Goal: Task Accomplishment & Management: Complete application form

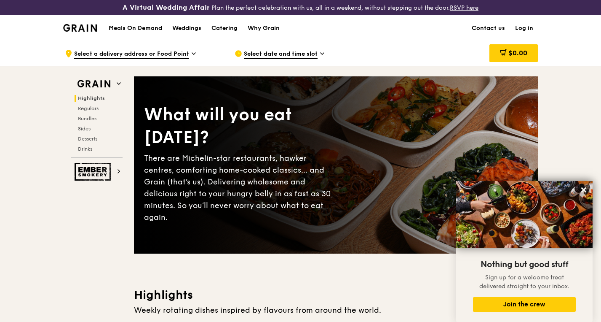
click at [491, 26] on link "Contact us" at bounding box center [488, 28] width 43 height 25
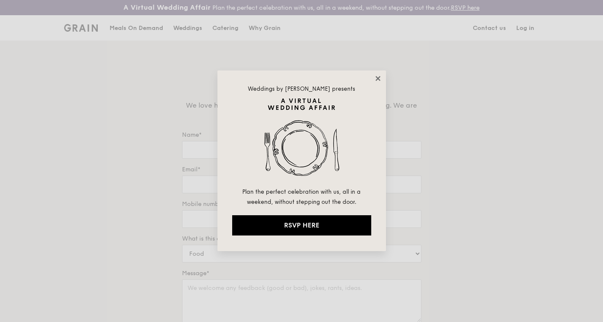
click at [377, 76] on icon at bounding box center [378, 79] width 8 height 8
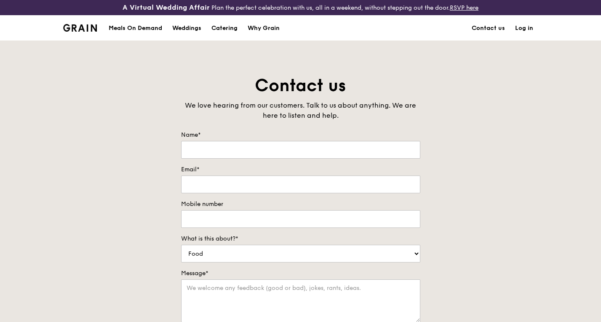
click at [81, 28] on img at bounding box center [80, 28] width 34 height 8
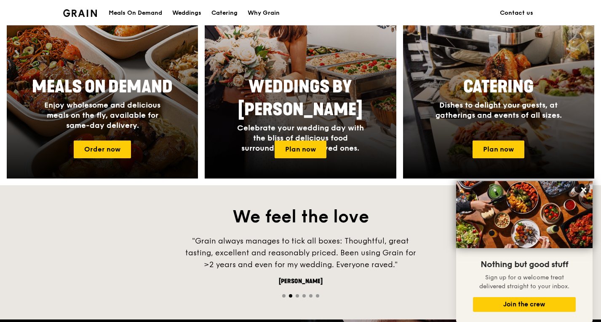
scroll to position [405, 0]
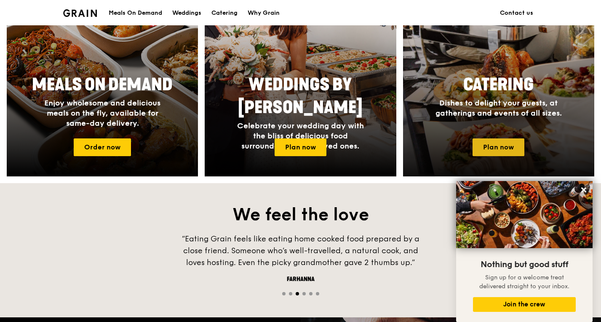
click at [510, 147] on link "Plan now" at bounding box center [499, 147] width 52 height 18
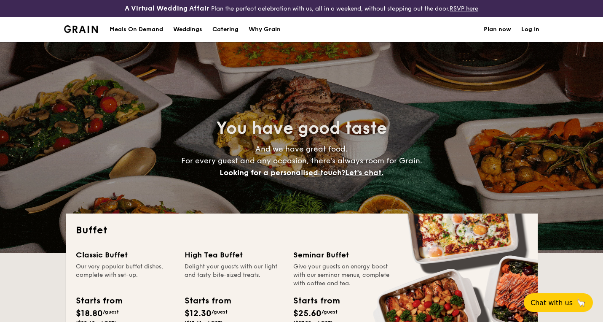
select select
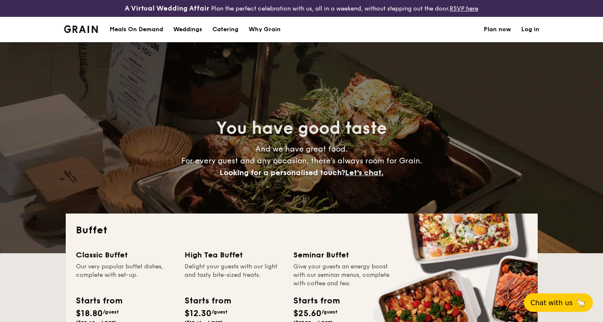
click at [129, 28] on div "Meals On Demand" at bounding box center [137, 29] width 54 height 25
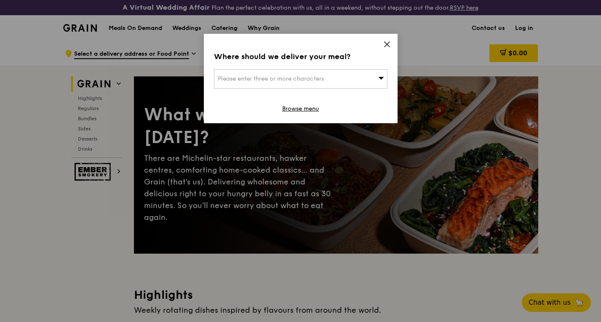
click at [389, 41] on icon at bounding box center [387, 44] width 8 height 8
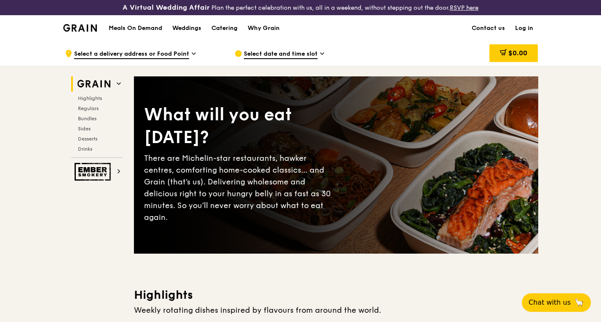
click at [306, 51] on span "Select date and time slot" at bounding box center [281, 54] width 74 height 9
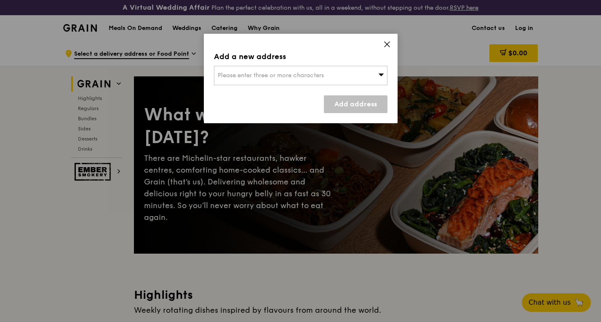
click at [382, 73] on icon at bounding box center [381, 74] width 6 height 6
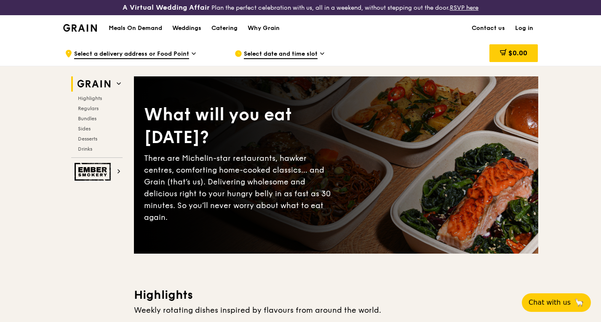
click at [119, 54] on span "Select a delivery address or Food Point" at bounding box center [131, 54] width 115 height 9
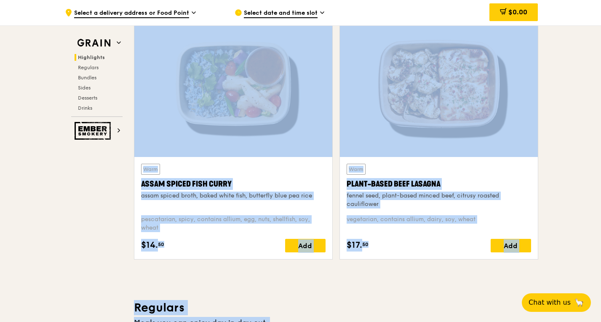
scroll to position [342, 0]
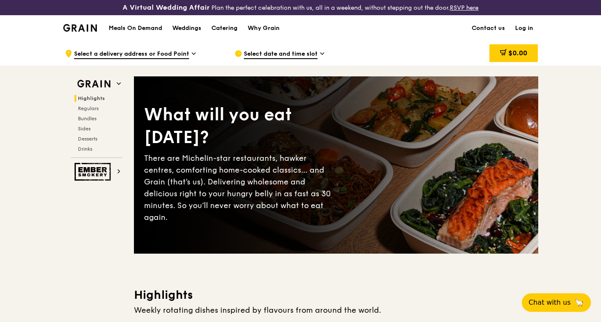
scroll to position [0, 0]
click at [94, 107] on span "Regulars" at bounding box center [89, 108] width 22 height 6
click at [96, 105] on span "Regulars" at bounding box center [89, 108] width 22 height 6
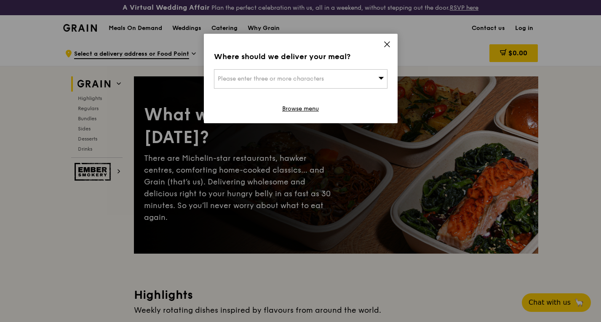
click at [280, 78] on span "Please enter three or more characters" at bounding box center [271, 78] width 106 height 7
paste input "[STREET_ADDRESS]"
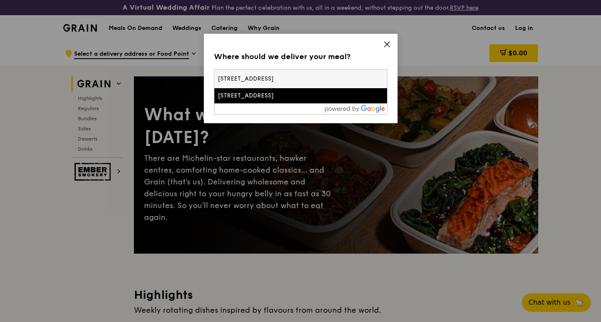
type input "[STREET_ADDRESS]"
click at [304, 111] on div at bounding box center [300, 108] width 173 height 11
click at [372, 79] on input "80 Raffles Place, UOB Plaza 1, #42-00 Singapore 048624" at bounding box center [300, 79] width 173 height 19
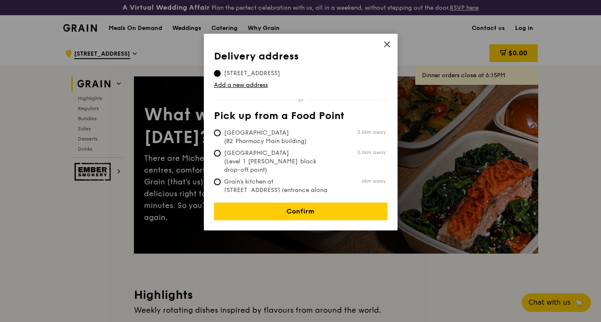
click at [325, 70] on tbody "80 Raffles Place, 048624" at bounding box center [301, 72] width 174 height 12
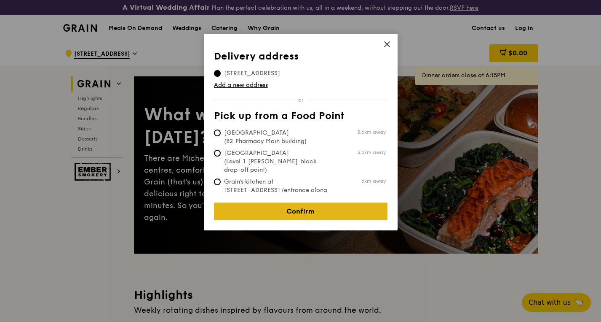
click at [299, 202] on link "Confirm" at bounding box center [301, 211] width 174 height 18
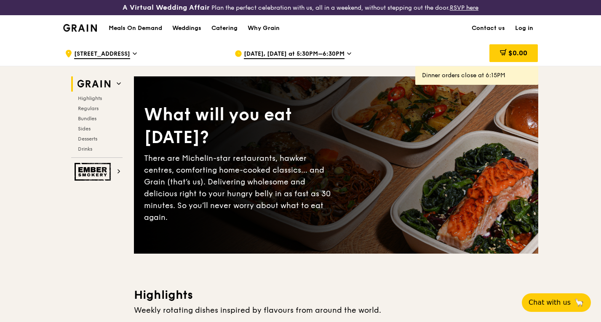
click at [348, 54] on icon at bounding box center [349, 54] width 3 height 2
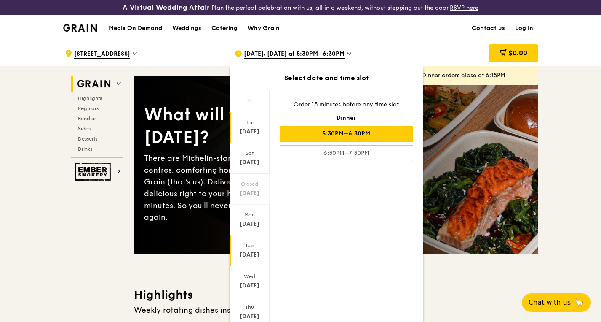
click at [248, 255] on div "Sep 30" at bounding box center [250, 254] width 38 height 8
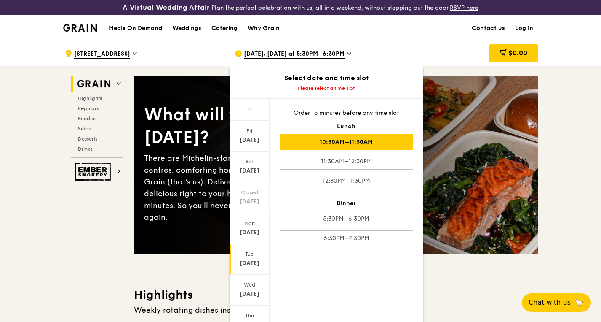
click at [333, 143] on div "10:30AM–11:30AM" at bounding box center [347, 142] width 134 height 16
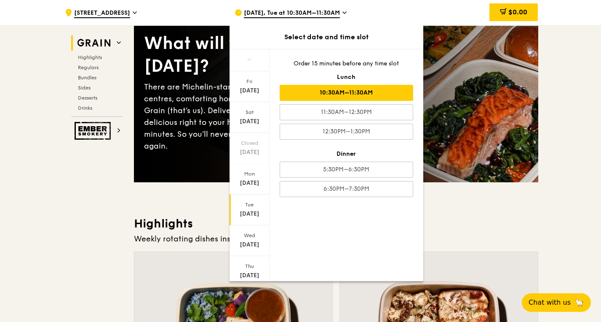
scroll to position [73, 0]
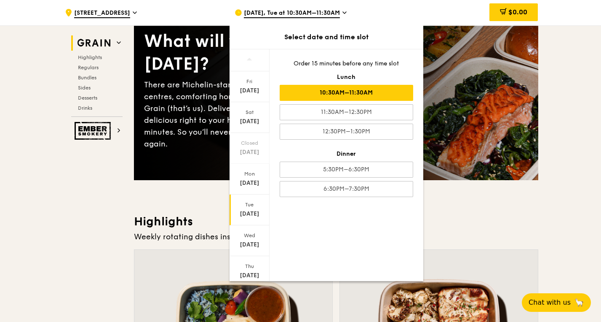
click at [249, 212] on div "Sep 30" at bounding box center [250, 213] width 38 height 8
click at [368, 92] on div "10:30AM–11:30AM" at bounding box center [347, 93] width 134 height 16
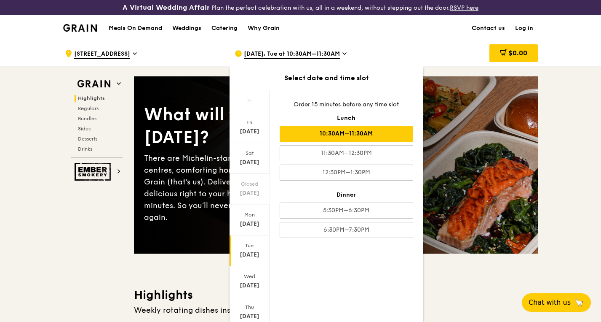
scroll to position [0, 0]
click at [391, 43] on div "Sep 30, Tue at 10:30AM–11:30AM" at bounding box center [313, 53] width 156 height 25
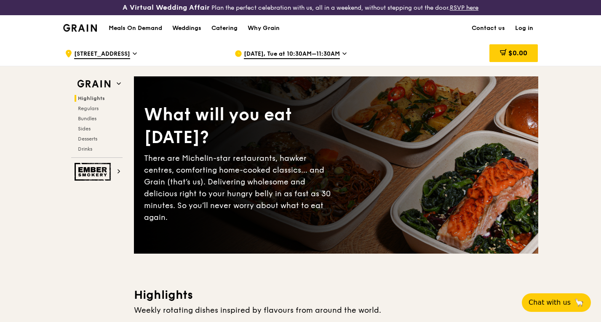
click at [133, 51] on icon at bounding box center [135, 54] width 4 height 8
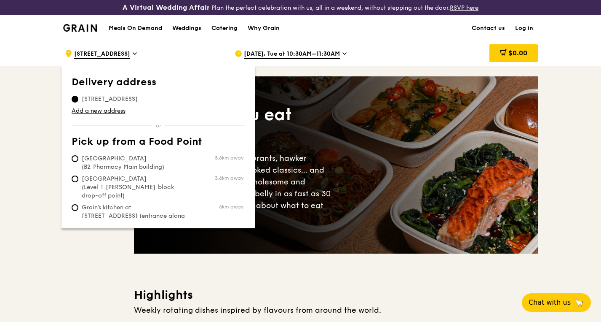
click at [129, 97] on span "80 Raffles Place, 048624" at bounding box center [110, 99] width 76 height 8
click at [78, 97] on input "80 Raffles Place, 048624" at bounding box center [75, 99] width 7 height 7
click at [132, 97] on span "80 Raffles Place, 048624" at bounding box center [110, 99] width 76 height 8
click at [78, 97] on input "80 Raffles Place, 048624" at bounding box center [75, 99] width 7 height 7
click at [112, 110] on link "Add a new address" at bounding box center [159, 111] width 174 height 8
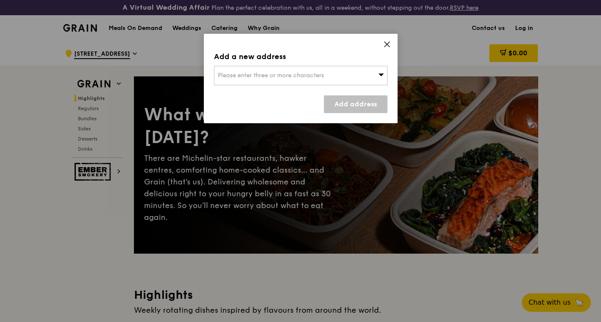
click at [225, 76] on span "Please enter three or more characters" at bounding box center [271, 75] width 106 height 7
type input "80 Raffles Place, UOB Plaza 1, #42-00 Singapore 048624"
click at [380, 76] on input "80 Raffles Place, UOB Plaza 1, #42-00 Singapore 048624" at bounding box center [300, 75] width 173 height 19
click at [365, 83] on input "80 Raffles Place, UOB Plaza 1, #42-00 Singapore 048624" at bounding box center [300, 75] width 173 height 19
click at [363, 74] on input "80 Raffles Place, UOB Plaza 1, #42-00 Singapore 048624" at bounding box center [300, 75] width 173 height 19
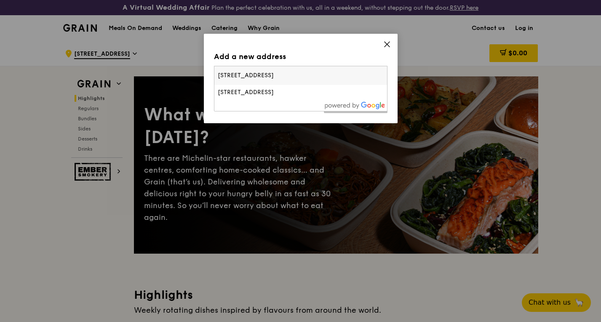
type input "80 Raffles Place, UOB Plaza 1, #42-00 Singapore 048624"
click at [388, 45] on icon at bounding box center [387, 44] width 5 height 5
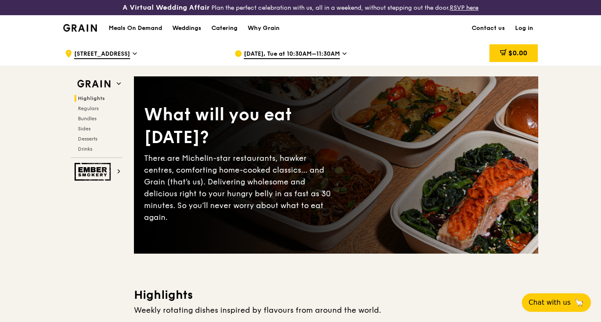
click at [133, 50] on icon at bounding box center [135, 54] width 4 height 8
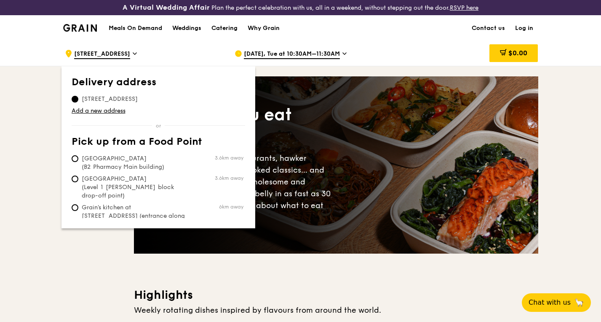
click at [124, 98] on span "80 Raffles Place, 048624" at bounding box center [110, 99] width 76 height 8
click at [78, 98] on input "80 Raffles Place, 048624" at bounding box center [75, 99] width 7 height 7
click at [114, 111] on link "Add a new address" at bounding box center [159, 111] width 174 height 8
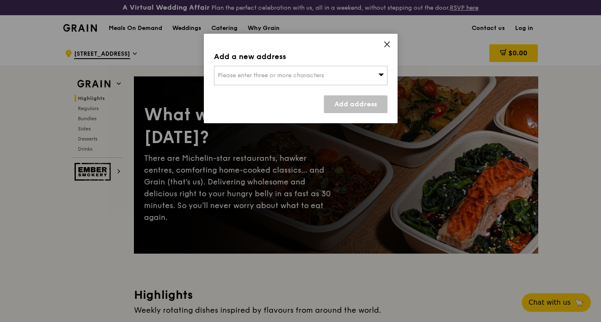
click at [256, 76] on span "Please enter three or more characters" at bounding box center [271, 75] width 106 height 7
drag, startPoint x: 286, startPoint y: 75, endPoint x: 249, endPoint y: 73, distance: 37.1
click at [249, 73] on input "80 Raffles Place, UOB Plaza 1, #42-00 Singapore 048624" at bounding box center [300, 75] width 173 height 19
click at [346, 76] on input "80 Raffles Place, #42-00 Singapore 048624" at bounding box center [300, 75] width 173 height 19
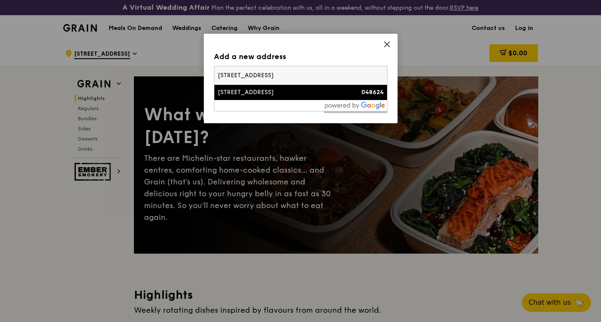
type input "80 Raffles Place, #42-00 Singapore 048624"
click at [261, 91] on div "80 Raffles Place" at bounding box center [280, 92] width 125 height 8
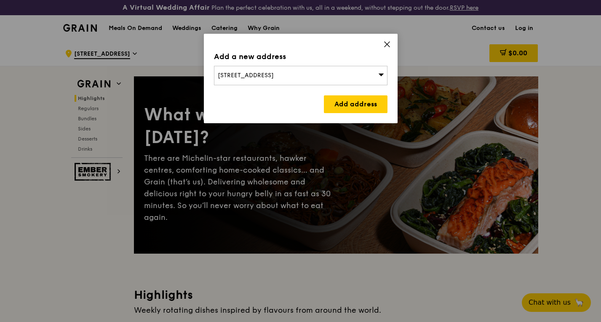
click at [265, 74] on div "80 Raffles Place" at bounding box center [301, 75] width 174 height 19
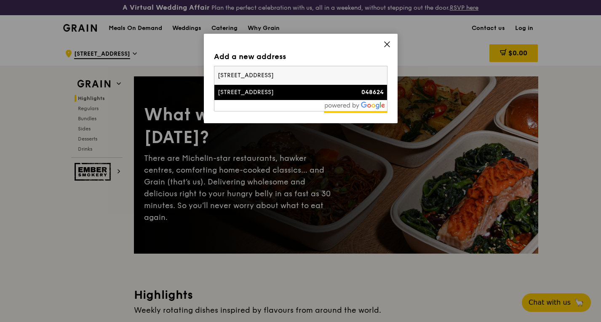
click at [264, 75] on input "80 Raffles Place, #42-00 Singapore 048624" at bounding box center [300, 75] width 173 height 19
click at [288, 76] on input "80 Raffles Place, UOB PLaza 1, #42-00 Singapore 048624" at bounding box center [300, 75] width 173 height 19
type input "80 Raffles Place, UOB Plaza 1, #42-00 Singapore 048624"
click at [345, 77] on input "80 Raffles Place, UOB Plaza 1, #42-00 Singapore 048624" at bounding box center [300, 75] width 173 height 19
click at [379, 75] on input "80 Raffles Place, UOB Plaza 1, #42-00 Singapore 048624" at bounding box center [300, 75] width 173 height 19
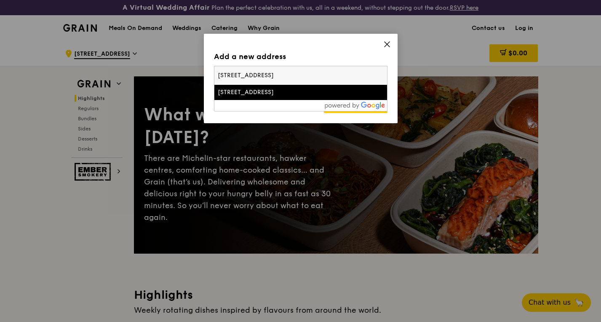
click at [350, 77] on input "80 Raffles Place, UOB Plaza 1, #42-00 Singapore 048624" at bounding box center [300, 75] width 173 height 19
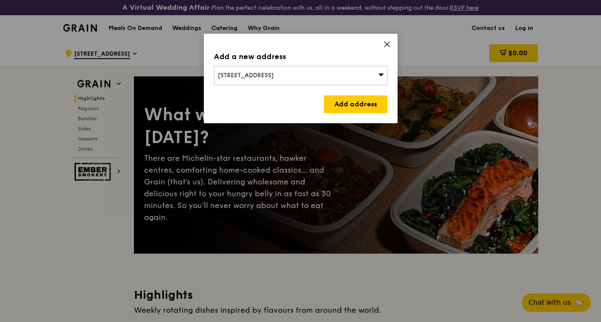
click at [387, 43] on icon at bounding box center [387, 44] width 8 height 8
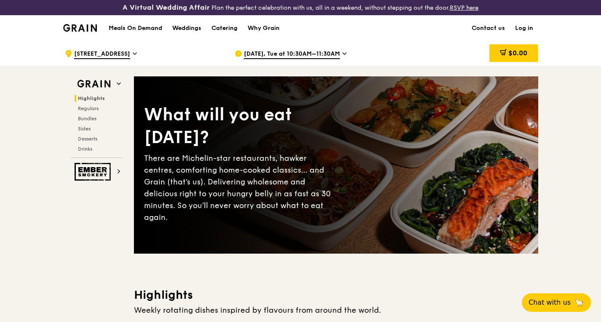
click at [482, 26] on link "Contact us" at bounding box center [488, 28] width 43 height 25
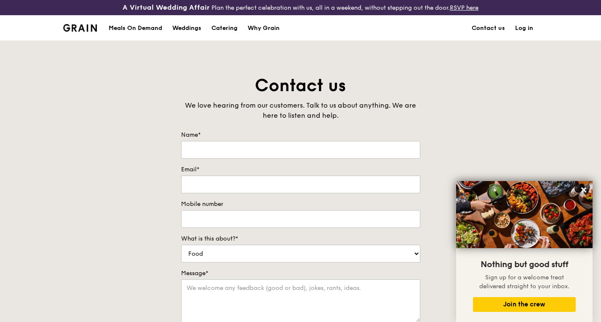
click at [80, 28] on img at bounding box center [80, 28] width 34 height 8
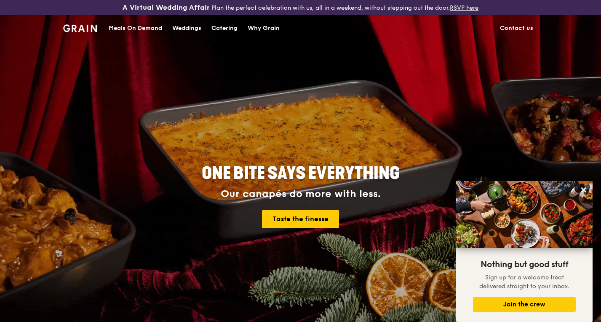
click at [509, 27] on link "Contact us" at bounding box center [516, 28] width 43 height 25
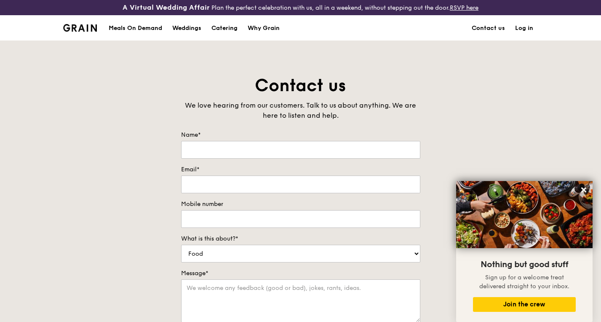
click at [228, 27] on div "Catering" at bounding box center [225, 28] width 26 height 25
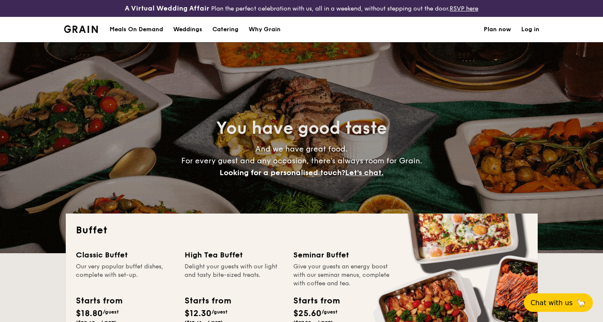
select select
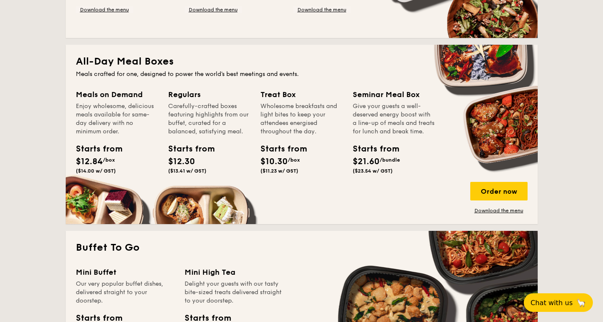
scroll to position [349, 0]
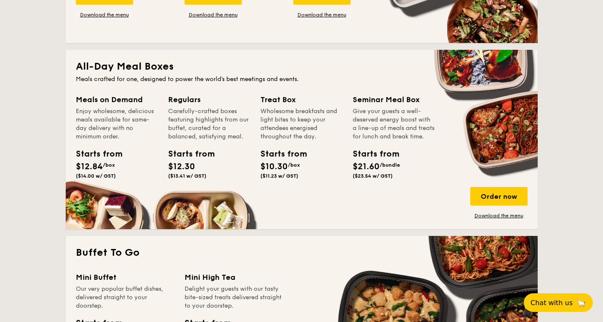
click at [104, 102] on div "Meals on Demand" at bounding box center [117, 100] width 82 height 12
click at [186, 101] on div "Regulars" at bounding box center [209, 100] width 82 height 12
click at [491, 199] on div "Order now" at bounding box center [498, 196] width 57 height 19
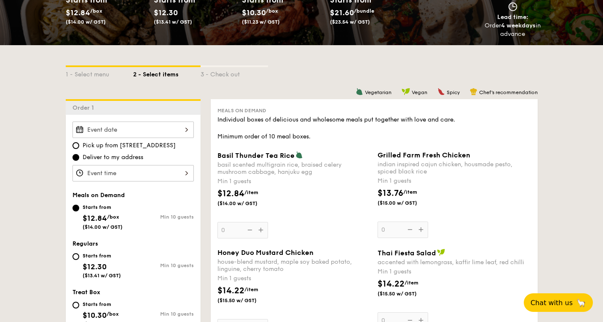
scroll to position [157, 0]
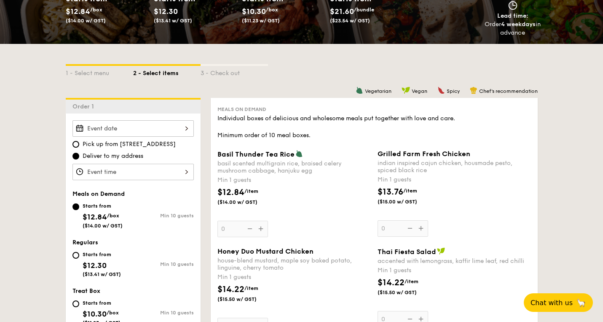
click at [183, 126] on div at bounding box center [132, 128] width 121 height 16
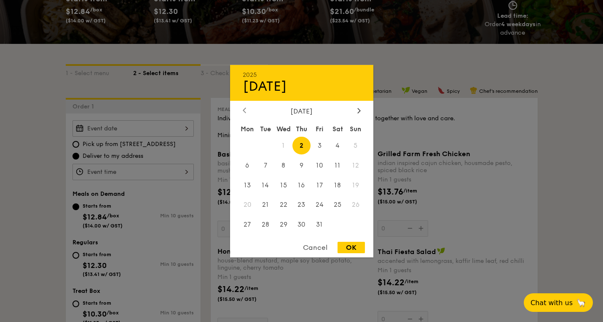
click at [246, 110] on icon at bounding box center [244, 109] width 3 height 5
click at [265, 224] on span "30" at bounding box center [265, 224] width 18 height 18
click at [312, 246] on div "Cancel" at bounding box center [315, 246] width 41 height 11
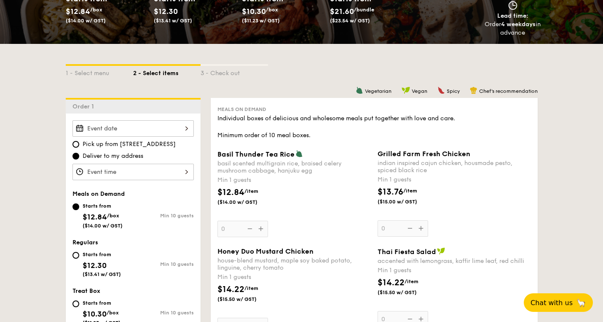
click at [140, 129] on div at bounding box center [132, 128] width 121 height 16
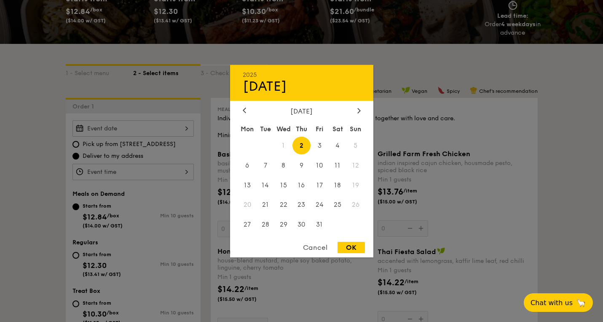
click at [314, 248] on div "Cancel" at bounding box center [315, 246] width 41 height 11
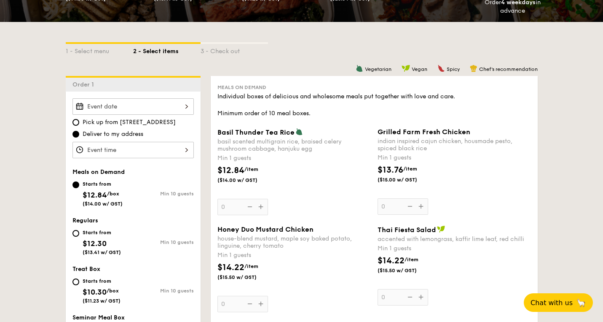
scroll to position [179, 0]
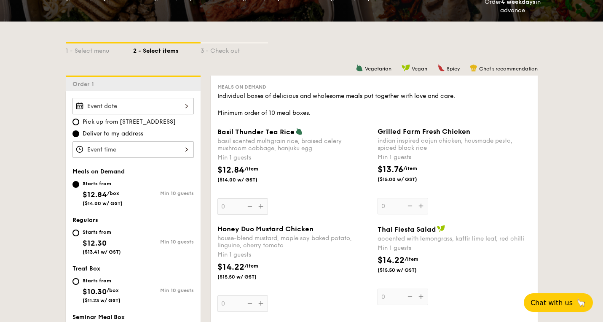
click at [183, 147] on div at bounding box center [132, 149] width 121 height 16
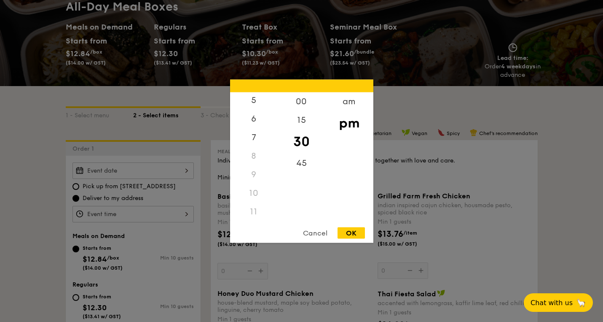
scroll to position [100, 0]
click at [254, 192] on div "10" at bounding box center [254, 192] width 48 height 19
click at [255, 207] on div "11" at bounding box center [254, 211] width 48 height 19
click at [346, 101] on div "am" at bounding box center [349, 104] width 48 height 24
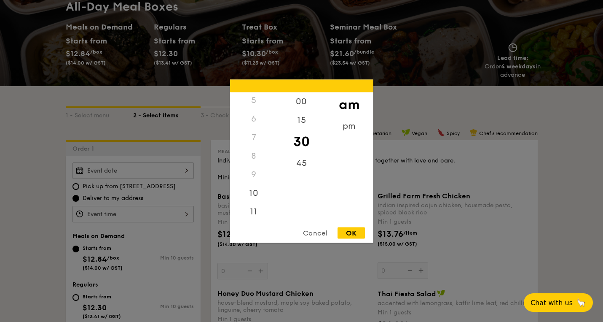
click at [346, 102] on div "am" at bounding box center [349, 104] width 48 height 24
click at [253, 214] on div "11" at bounding box center [254, 214] width 48 height 24
click at [302, 102] on div "00" at bounding box center [302, 104] width 48 height 24
click at [351, 229] on div "OK" at bounding box center [351, 232] width 27 height 11
type input "11:00AM"
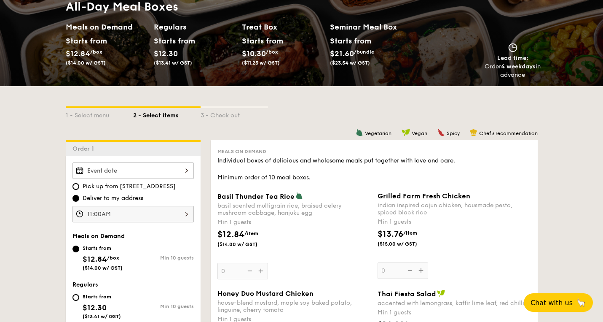
click at [170, 169] on div "2025 Oct 02 October 2025 Mon Tue Wed Thu Fri Sat Sun 1 2 3 4 5 6 7 8 9 10 11 12…" at bounding box center [132, 170] width 121 height 16
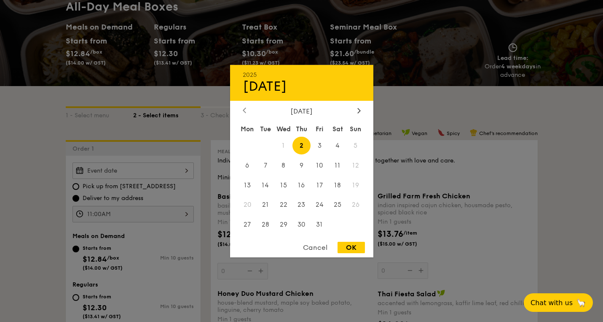
click at [244, 109] on icon at bounding box center [244, 109] width 3 height 5
click at [265, 222] on span "30" at bounding box center [265, 224] width 18 height 18
click at [348, 243] on div "OK" at bounding box center [351, 246] width 27 height 11
type input "Oct 02, 2025"
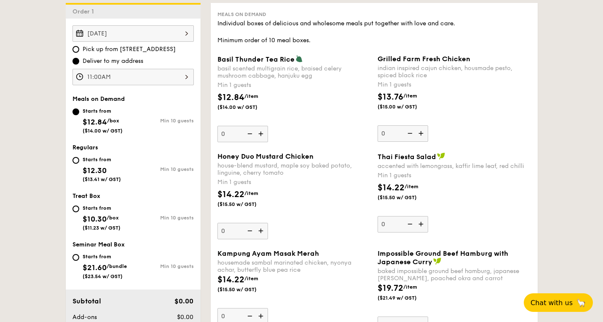
scroll to position [258, 0]
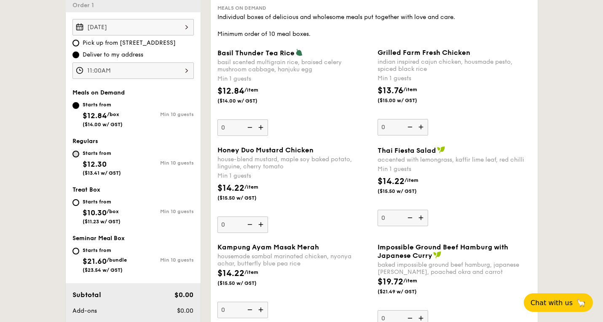
click at [74, 153] on input "Starts from $12.30 ($13.41 w/ GST) Min 10 guests" at bounding box center [75, 153] width 7 height 7
radio input "true"
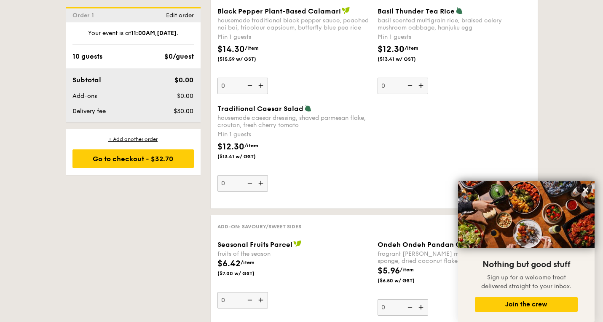
scroll to position [1086, 0]
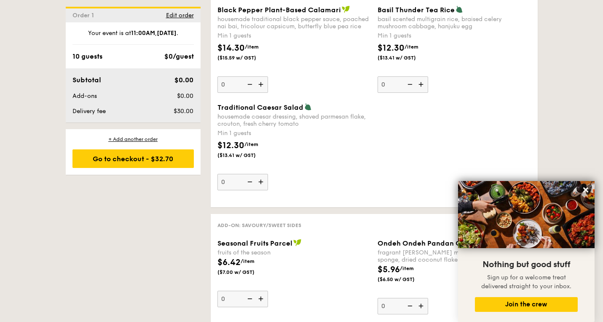
click at [171, 33] on strong "Oct 02, 2025" at bounding box center [167, 32] width 20 height 7
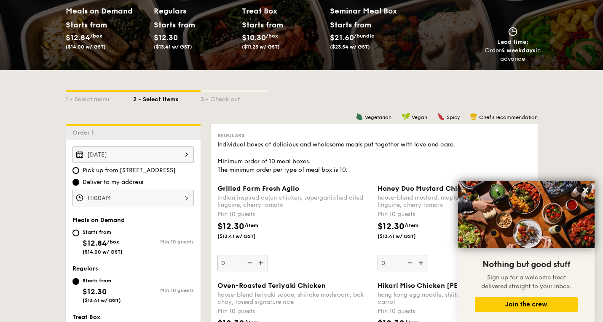
scroll to position [190, 0]
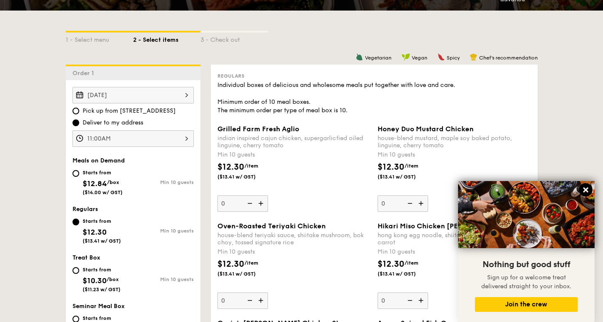
click at [587, 190] on icon at bounding box center [585, 189] width 5 height 5
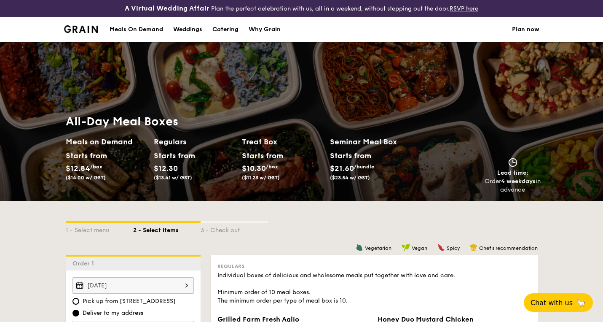
scroll to position [0, 0]
click at [522, 27] on link "Plan now" at bounding box center [525, 29] width 27 height 25
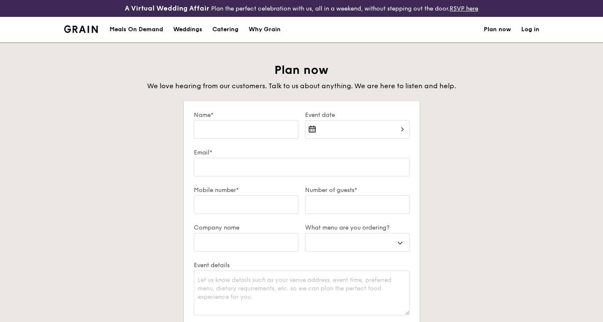
select select
click at [501, 27] on link "Plan now" at bounding box center [497, 29] width 27 height 25
select select
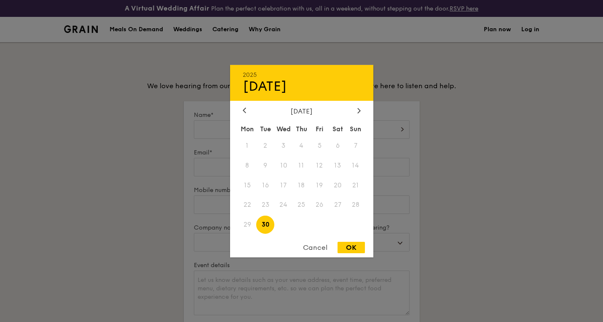
click at [332, 123] on div "2025 Sep [DATE] Tue Wed Thu Fri Sat Sun 1 2 3 4 5 6 7 8 9 10 11 12 13 14 15 16 …" at bounding box center [357, 134] width 104 height 29
click at [267, 224] on span "30" at bounding box center [265, 224] width 18 height 18
click at [353, 247] on div "OK" at bounding box center [351, 246] width 27 height 11
type input "[DATE]"
select select
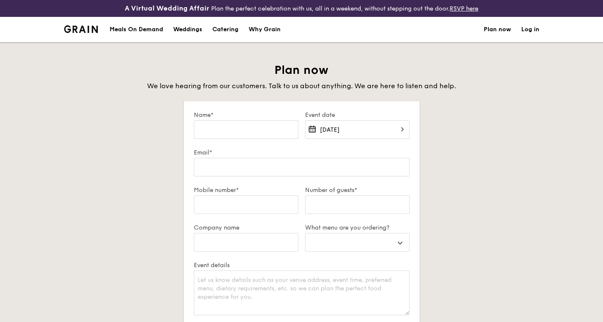
click at [238, 24] on div "Catering" at bounding box center [225, 29] width 26 height 25
select select
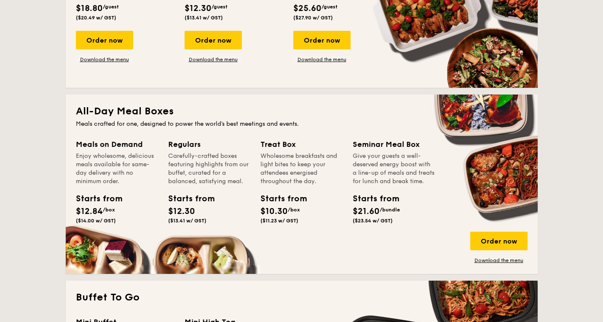
scroll to position [308, 0]
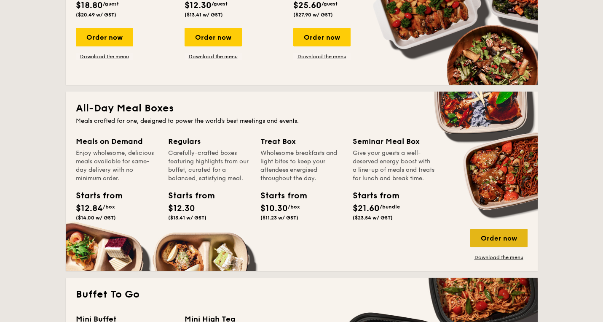
click at [509, 237] on div "Order now" at bounding box center [498, 237] width 57 height 19
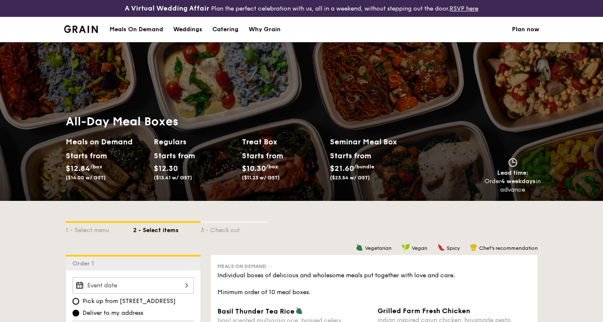
click at [156, 29] on div "Meals On Demand" at bounding box center [137, 29] width 54 height 25
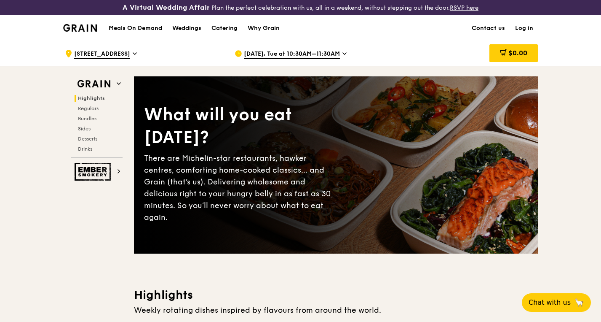
click at [234, 25] on div "Catering" at bounding box center [225, 28] width 26 height 25
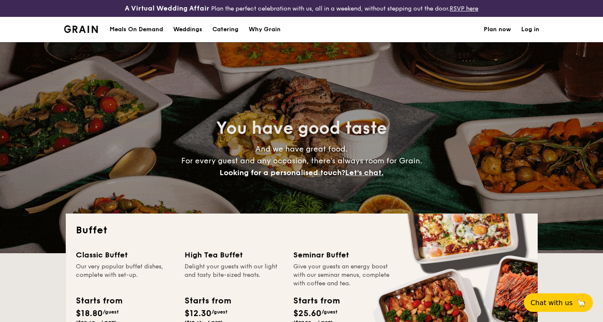
select select
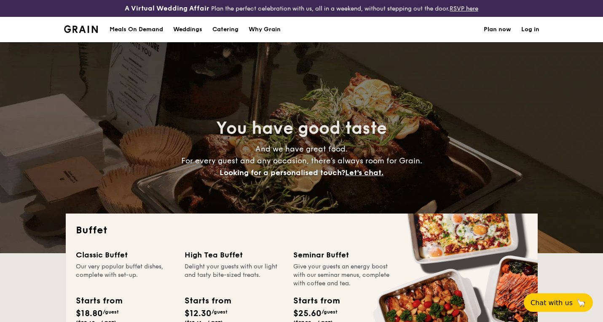
click at [503, 28] on link "Plan now" at bounding box center [497, 29] width 27 height 25
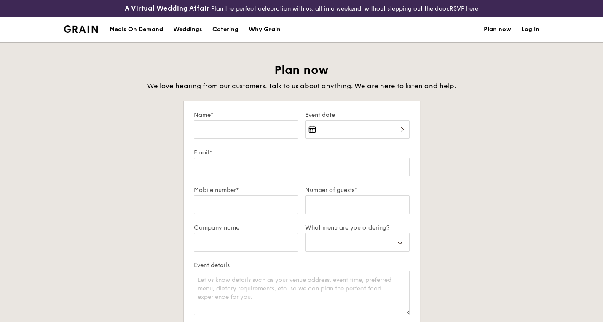
select select
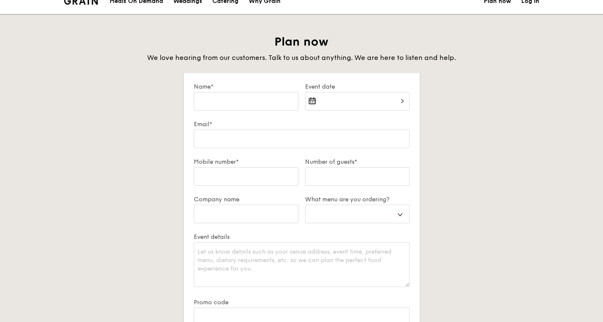
scroll to position [29, 0]
type input "J"
select select
type input "Je"
select select
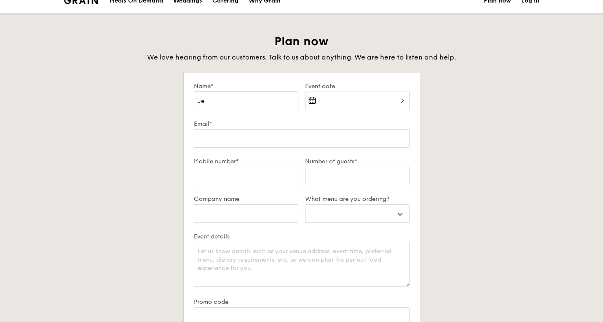
type input "Jes"
select select
type input "[PERSON_NAME]"
select select
type input "[PERSON_NAME]"
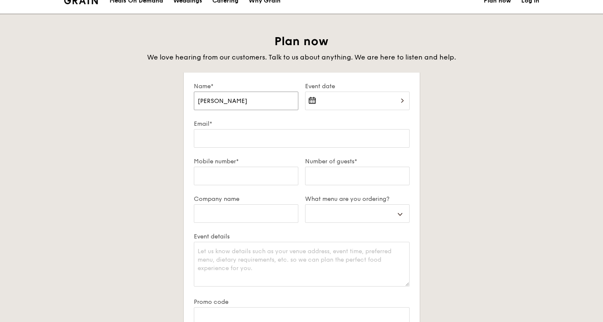
select select
type input "[PERSON_NAME]"
select select
type input "[PERSON_NAME]"
select select
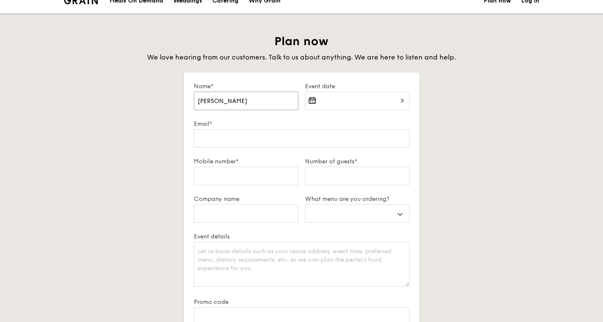
type input "[PERSON_NAME]"
select select
type input "[PERSON_NAME]"
select select
type input "[PERSON_NAME]"
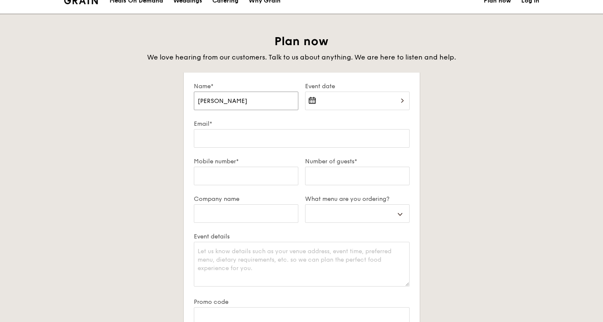
select select
type input "[PERSON_NAME]"
click at [333, 95] on div "2025 Sep [DATE] Tue Wed Thu Fri Sat Sun 1 2 3 4 5 6 7 8 9 10 11 12 13 14 15 16 …" at bounding box center [357, 105] width 104 height 29
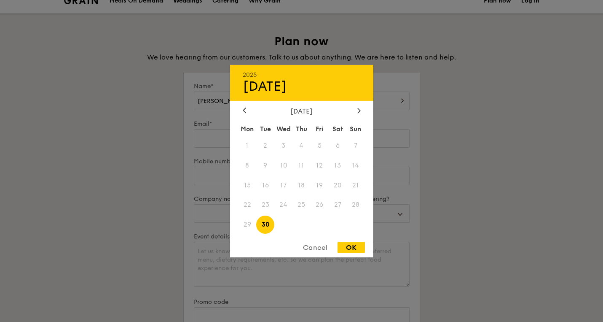
click at [264, 225] on span "30" at bounding box center [265, 224] width 18 height 18
click at [356, 245] on div "OK" at bounding box center [351, 246] width 27 height 11
type input "[DATE]"
select select
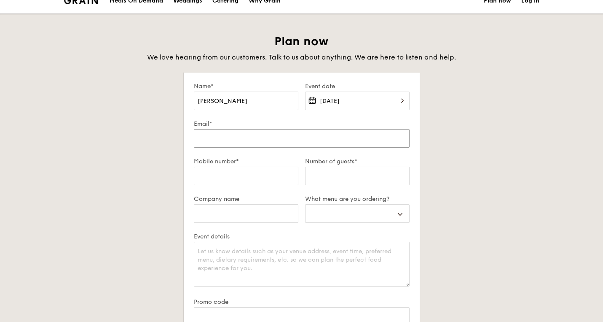
type input "[PERSON_NAME][EMAIL_ADDRESS][DOMAIN_NAME]"
select select
type input "9"
select select
type input "97"
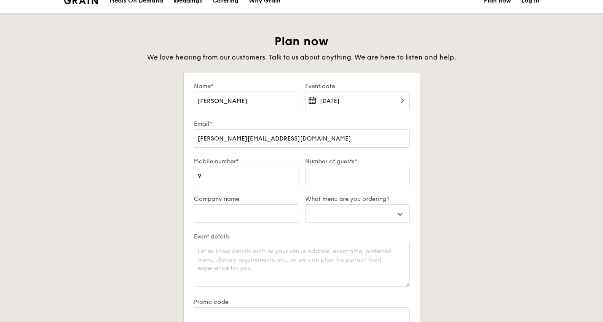
select select
type input "979"
select select
type input "9799"
select select
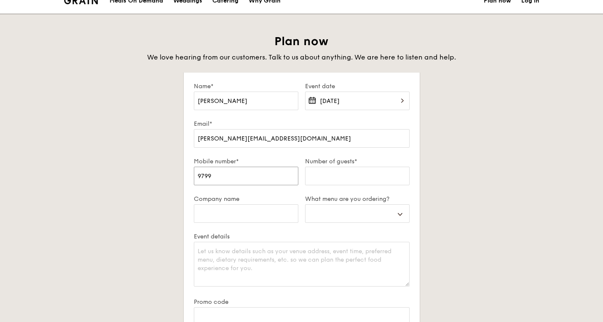
type input "97992"
select select
type input "979927"
select select
type input "9799279"
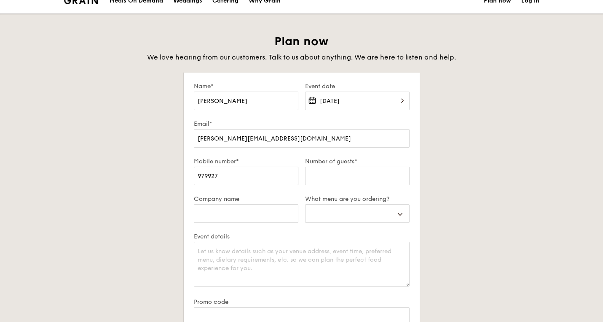
select select
type input "97992792"
select select
type input "97992792"
click at [340, 179] on input "Number of guests*" at bounding box center [357, 175] width 104 height 19
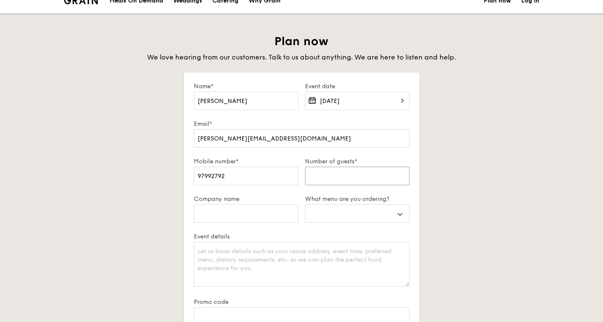
type input "5"
select select
type input "55"
select select
type input "55"
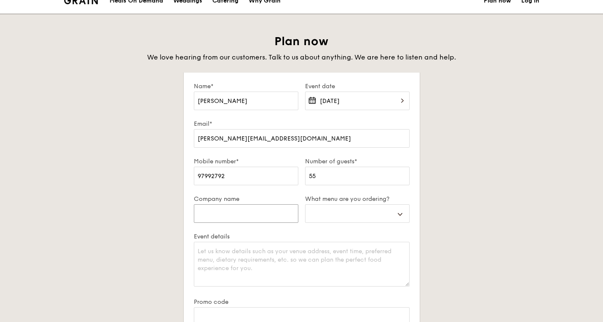
type input "m"
select select
type input "mo"
select select
type input "mom"
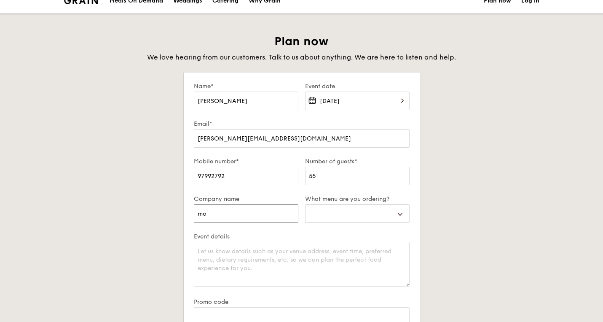
select select
type input "mome"
select select
type input "momen"
select select
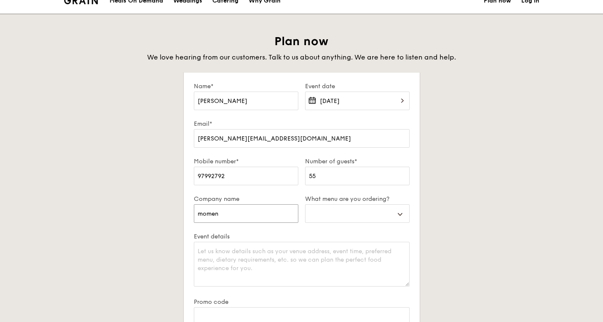
type input "moment"
select select
type input "momenta"
select select
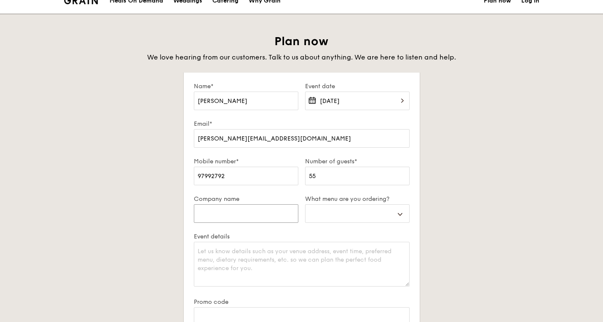
type input "momenta Group"
select select "mealBoxes"
click at [282, 256] on textarea "Event details" at bounding box center [302, 263] width 216 height 45
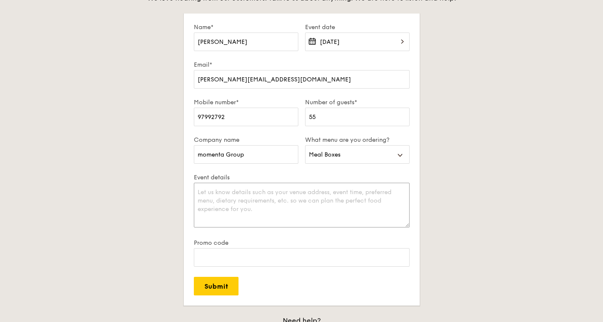
scroll to position [88, 0]
click at [279, 256] on input "Promo code" at bounding box center [302, 256] width 216 height 19
click at [247, 193] on textarea "Event details" at bounding box center [302, 204] width 216 height 45
click at [296, 192] on textarea "Hi, I am planning a lunch event at [GEOGRAPHIC_DATA]" at bounding box center [302, 204] width 216 height 45
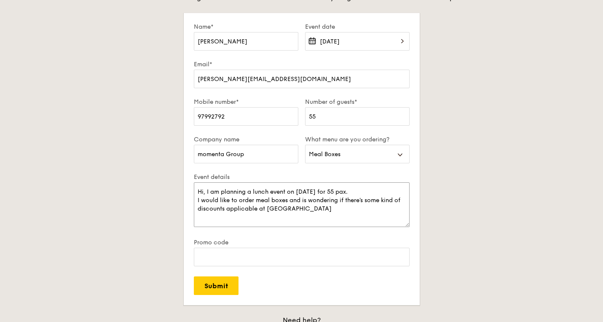
click at [289, 200] on textarea "Hi, I am planning a lunch event on [DATE] for 55 pax. I would like to order mea…" at bounding box center [302, 204] width 216 height 45
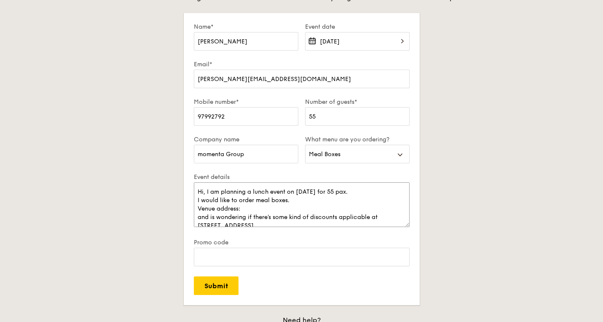
click at [395, 218] on textarea "Hi, I am planning a lunch event on [DATE] for 55 pax. I would like to order mea…" at bounding box center [302, 204] width 216 height 45
paste textarea "[STREET_ADDRESS]"
click at [206, 218] on textarea "Hi, I am planning a lunch event on [DATE] for 55 pax. I would like to order mea…" at bounding box center [302, 204] width 216 height 45
click at [196, 208] on textarea "Hi, I am planning a lunch event on [DATE] for 55 pax. I would like to order mea…" at bounding box center [302, 204] width 216 height 45
click at [196, 201] on textarea "Hi, I am planning a lunch event on [DATE] for 55 pax. I would like to order mea…" at bounding box center [302, 204] width 216 height 45
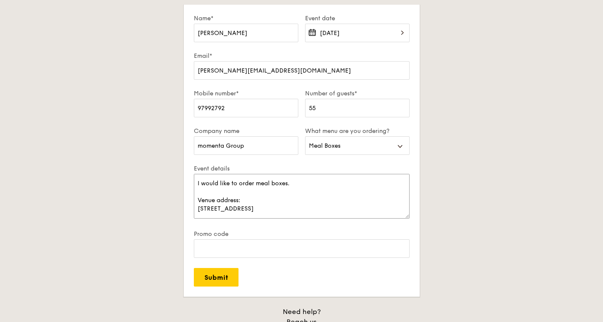
scroll to position [102, 0]
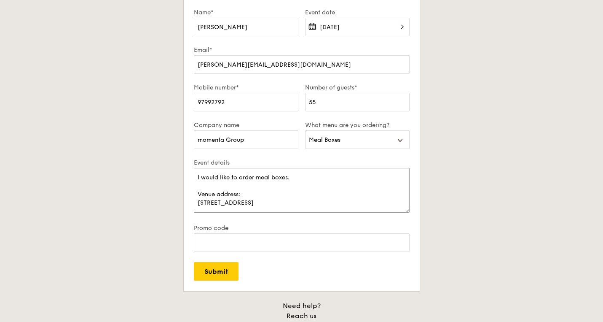
click at [255, 177] on textarea "Hi, I am planning a lunch event on [DATE] for 55 pax. I would like to order mea…" at bounding box center [302, 190] width 216 height 45
click at [332, 176] on textarea "Hi, I am planning a lunch event on [DATE] for 55 pax. I would like to order 50 …" at bounding box center [302, 190] width 216 height 45
click at [391, 204] on textarea "Hi, I am planning a lunch event on [DATE] for 55 pax. I would like to order 50 …" at bounding box center [302, 190] width 216 height 45
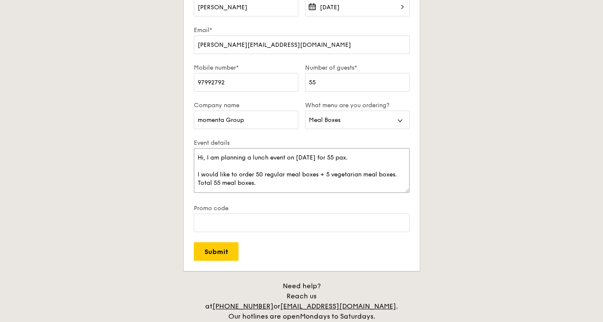
scroll to position [0, 0]
click at [372, 159] on textarea "Hi, I am planning a lunch event on [DATE] for 55 pax. I would like to order 50 …" at bounding box center [302, 170] width 216 height 45
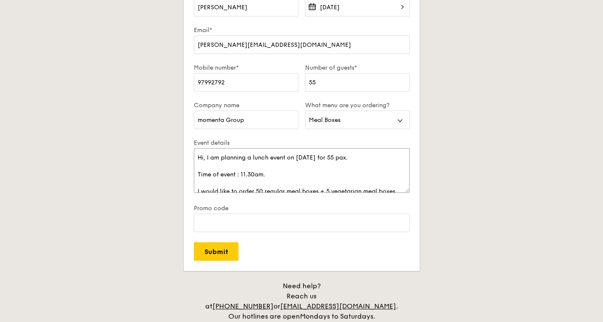
click at [221, 174] on textarea "Hi, I am planning a lunch event on [DATE] for 55 pax. Time of event : 11.30am. …" at bounding box center [302, 170] width 216 height 45
click at [214, 174] on textarea "Hi, I am planning a lunch event on [DATE] for 55 pax. Event : 11.30am. I would …" at bounding box center [302, 170] width 216 height 45
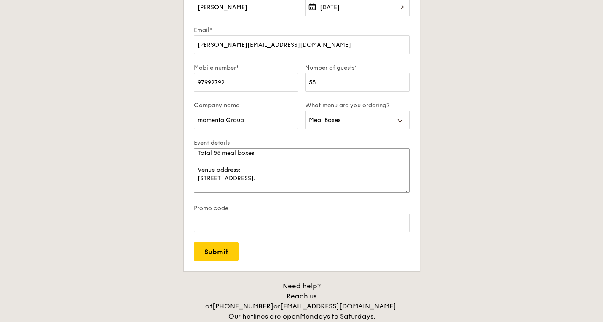
scroll to position [48, 0]
click at [239, 169] on textarea "Hi, I am planning a lunch event on [DATE] for 55 pax. Event starts at 11.30am. …" at bounding box center [302, 170] width 216 height 45
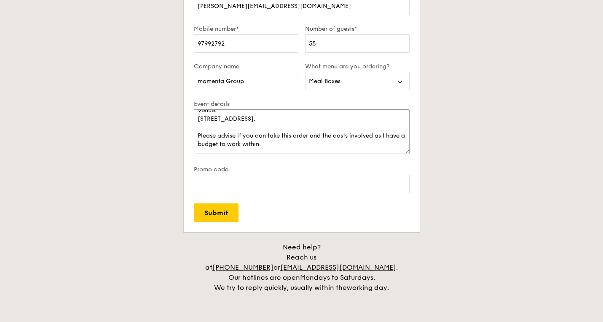
scroll to position [162, 0]
click at [296, 143] on textarea "Hi, I am planning a lunch event on [DATE] for 55 pax. Event starts at 11.30am. …" at bounding box center [302, 130] width 216 height 45
drag, startPoint x: 378, startPoint y: 126, endPoint x: 380, endPoint y: 136, distance: 10.6
click at [380, 136] on textarea "Hi, I am planning a lunch event on [DATE] for 55 pax. Event starts at 11.30am. …" at bounding box center [302, 130] width 216 height 45
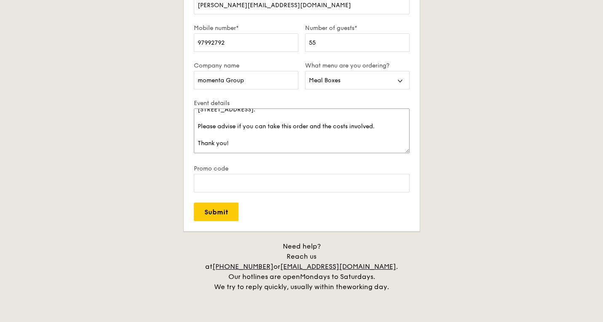
scroll to position [101, 0]
type textarea "Hi, I am planning a lunch event on [DATE] for 55 pax. Event starts at 11.30am. …"
click at [223, 205] on input "Submit" at bounding box center [216, 211] width 45 height 19
select select
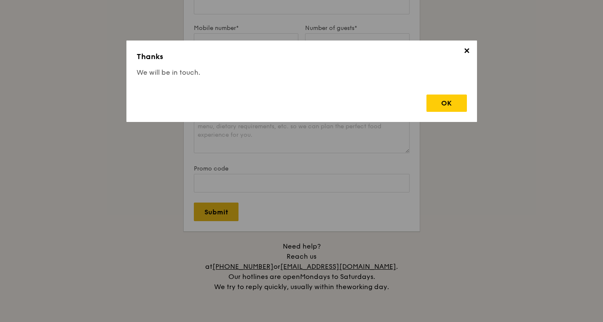
scroll to position [0, 0]
click at [452, 99] on div "OK" at bounding box center [446, 102] width 40 height 17
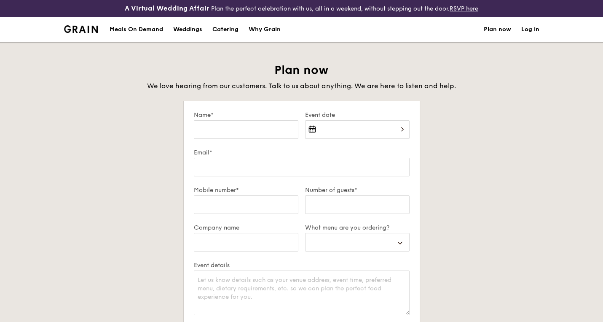
click at [147, 136] on div "Plan now We love hearing from our customers. Talk to us about anything. We are …" at bounding box center [302, 257] width 472 height 391
